Goal: Task Accomplishment & Management: Manage account settings

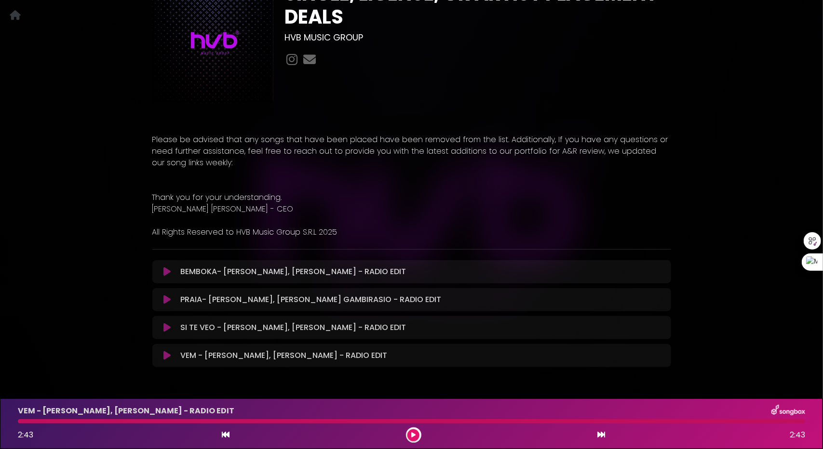
scroll to position [109, 0]
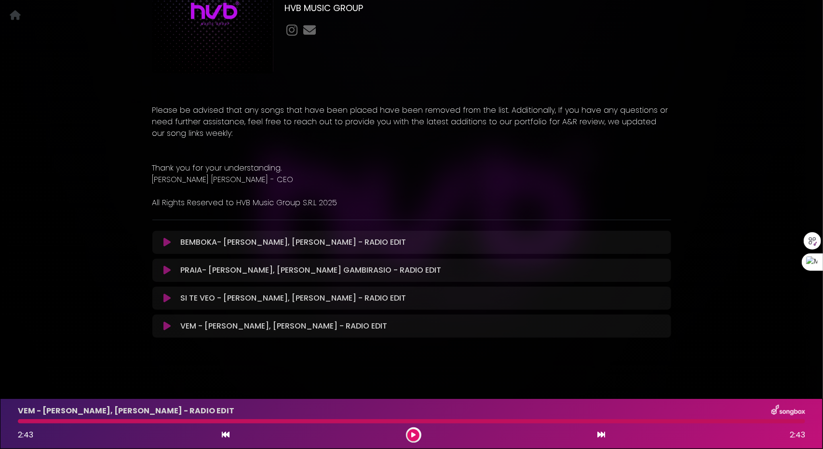
click at [165, 297] on icon at bounding box center [166, 299] width 7 height 10
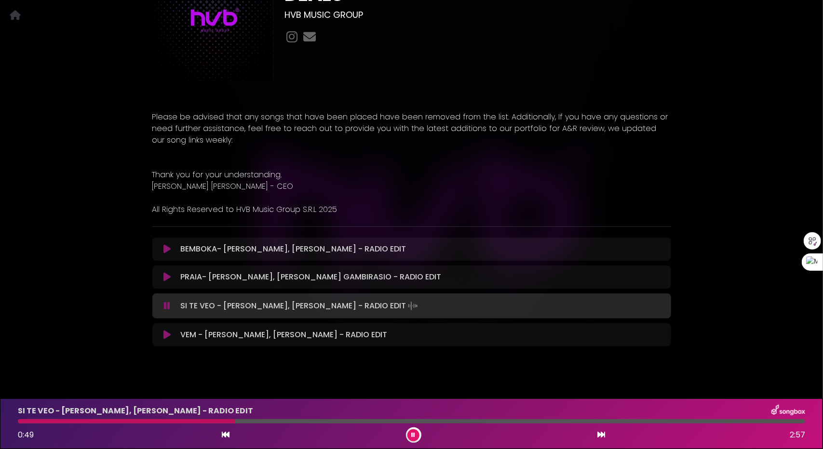
scroll to position [111, 0]
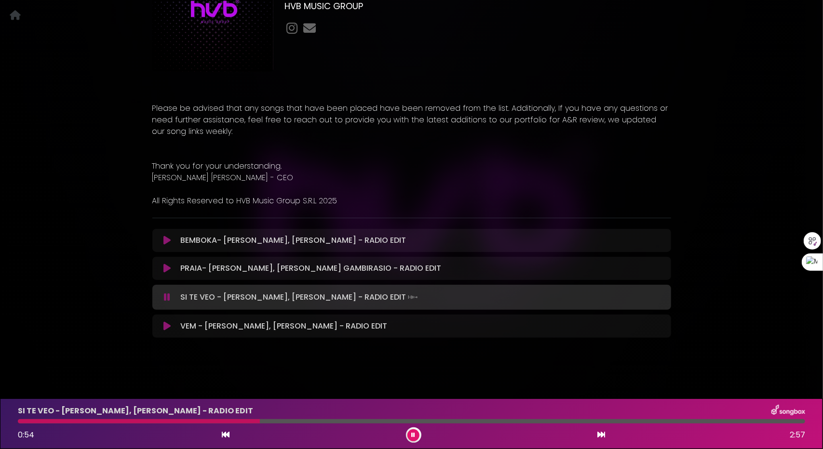
click at [409, 430] on button at bounding box center [413, 435] width 12 height 12
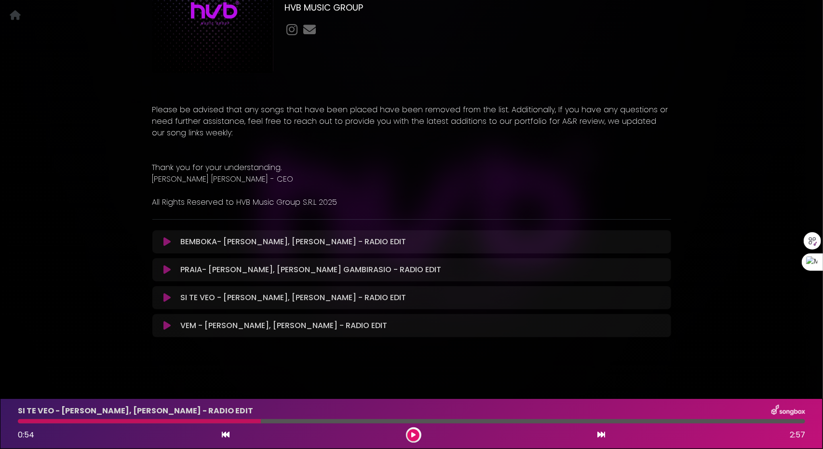
scroll to position [109, 0]
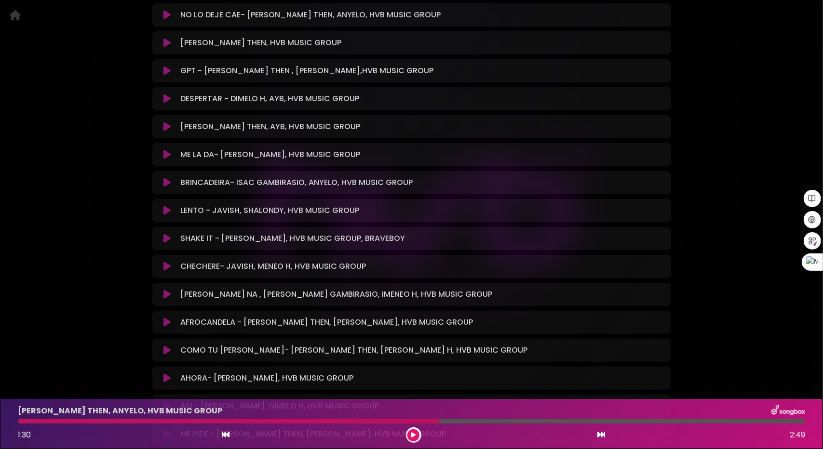
scroll to position [3698, 0]
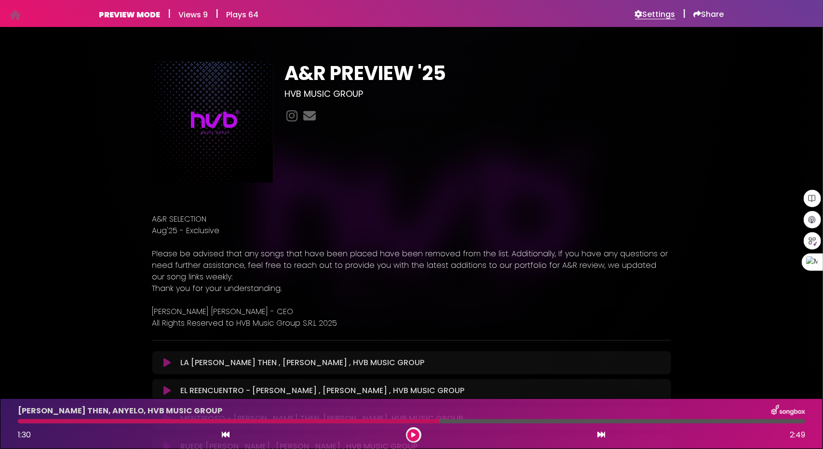
click at [658, 15] on h6 "Settings" at bounding box center [655, 15] width 40 height 10
